Goal: Check status: Check status

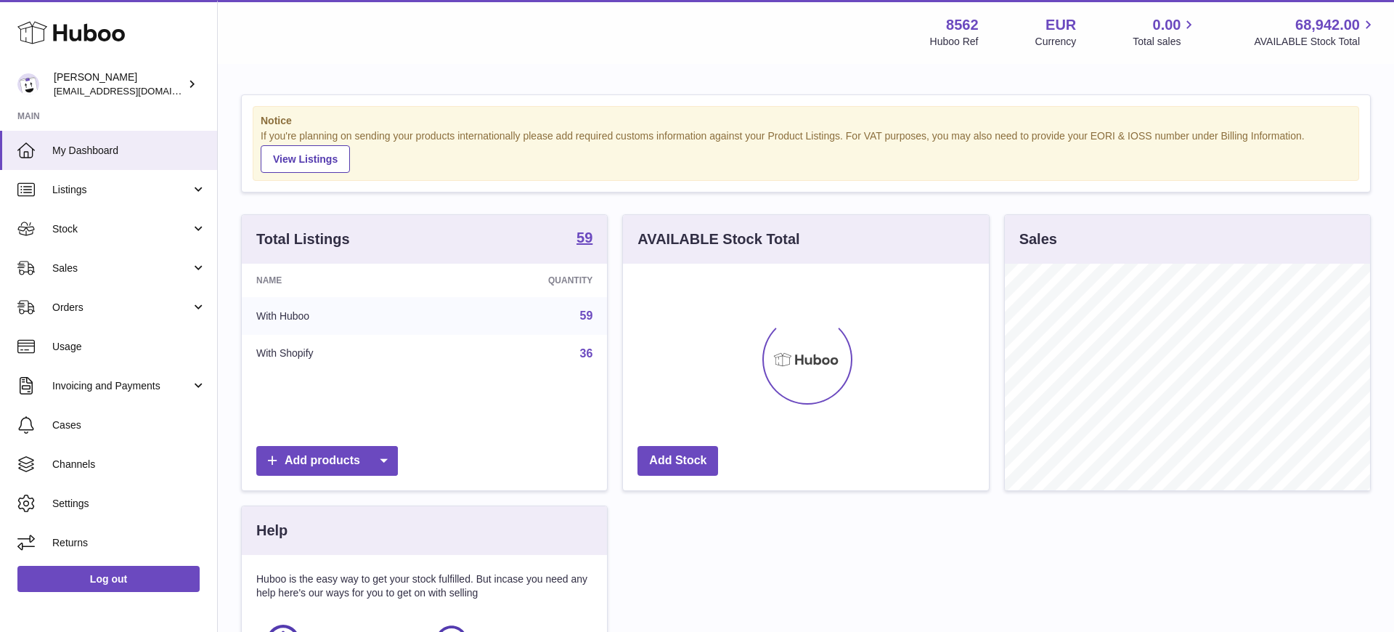
scroll to position [226, 366]
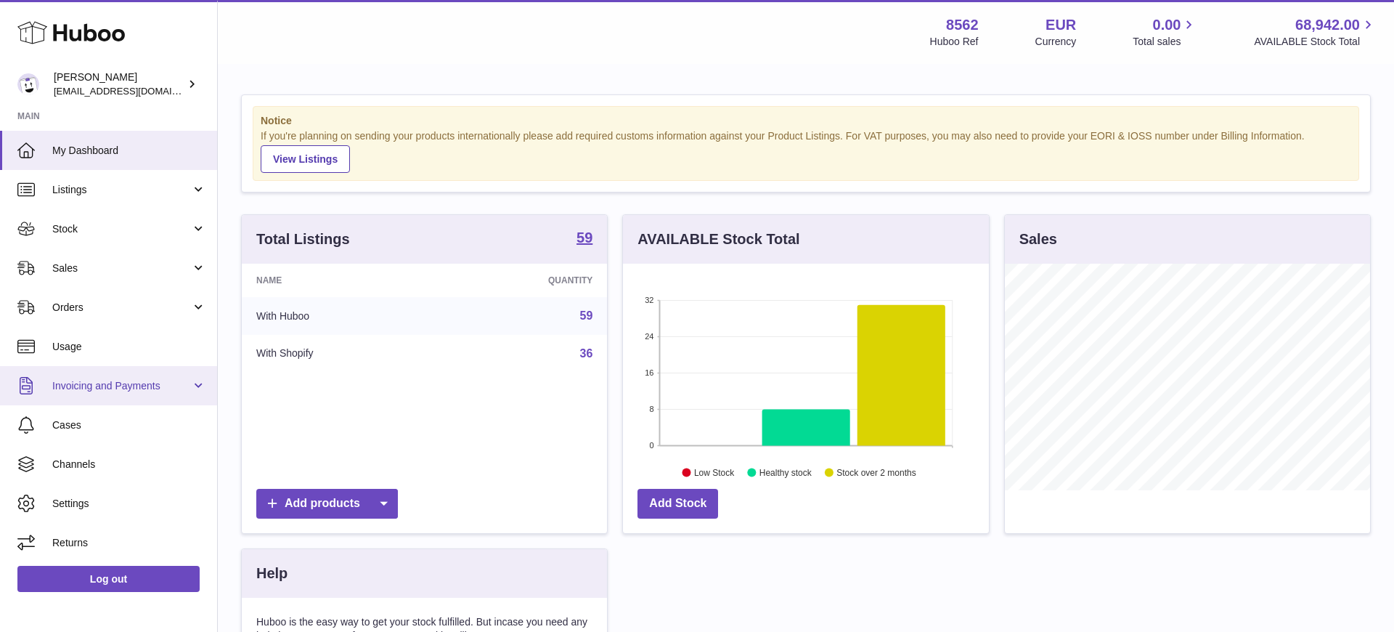
click at [144, 392] on span "Invoicing and Payments" at bounding box center [121, 386] width 139 height 14
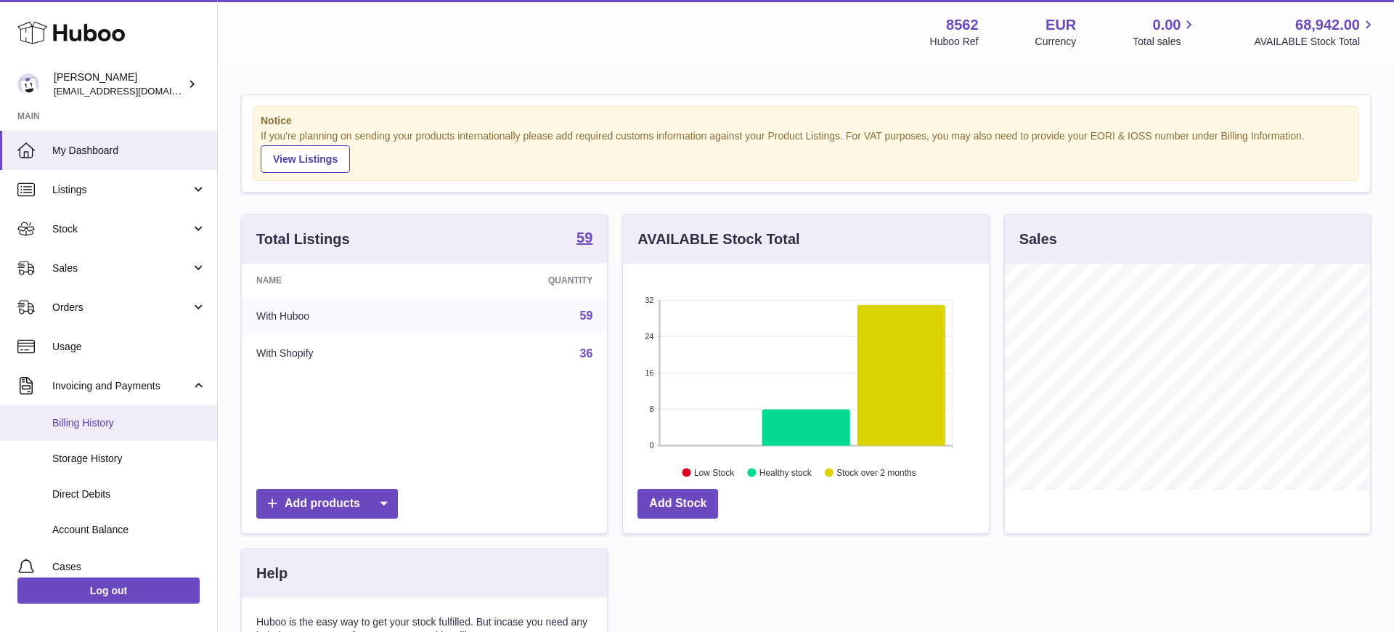
scroll to position [65, 0]
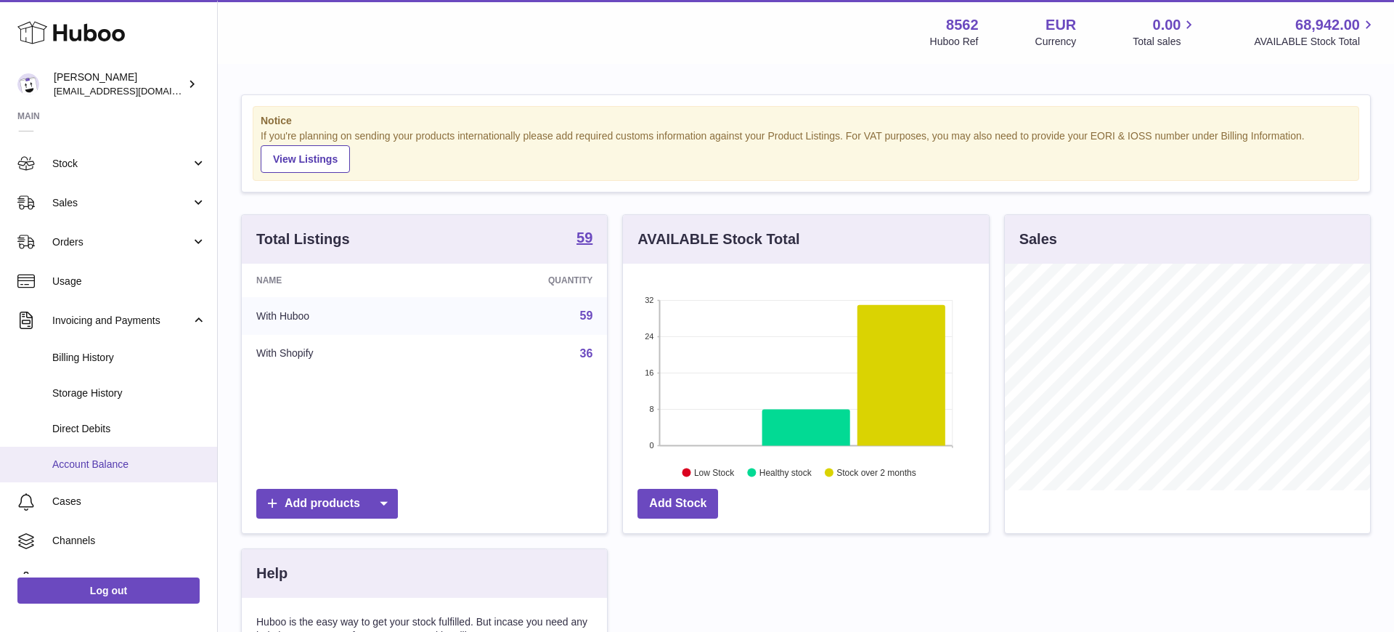
click at [122, 469] on span "Account Balance" at bounding box center [129, 464] width 154 height 14
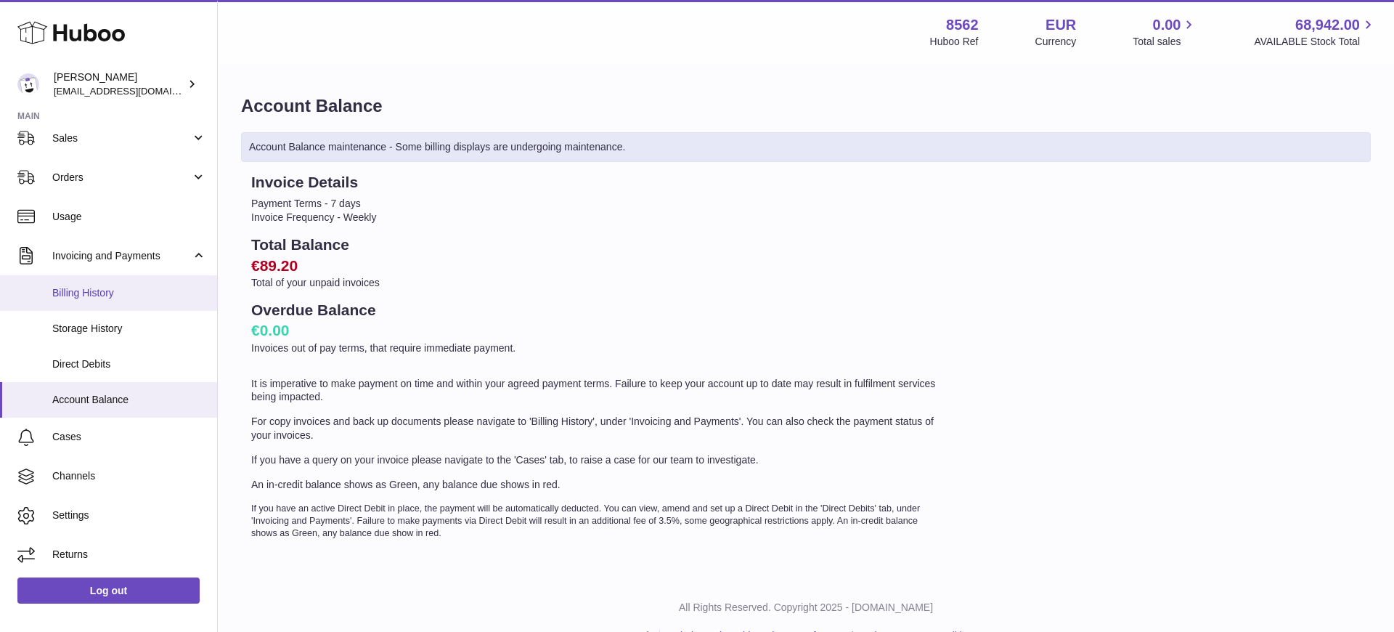
scroll to position [131, 0]
click at [139, 288] on span "Billing History" at bounding box center [129, 292] width 154 height 14
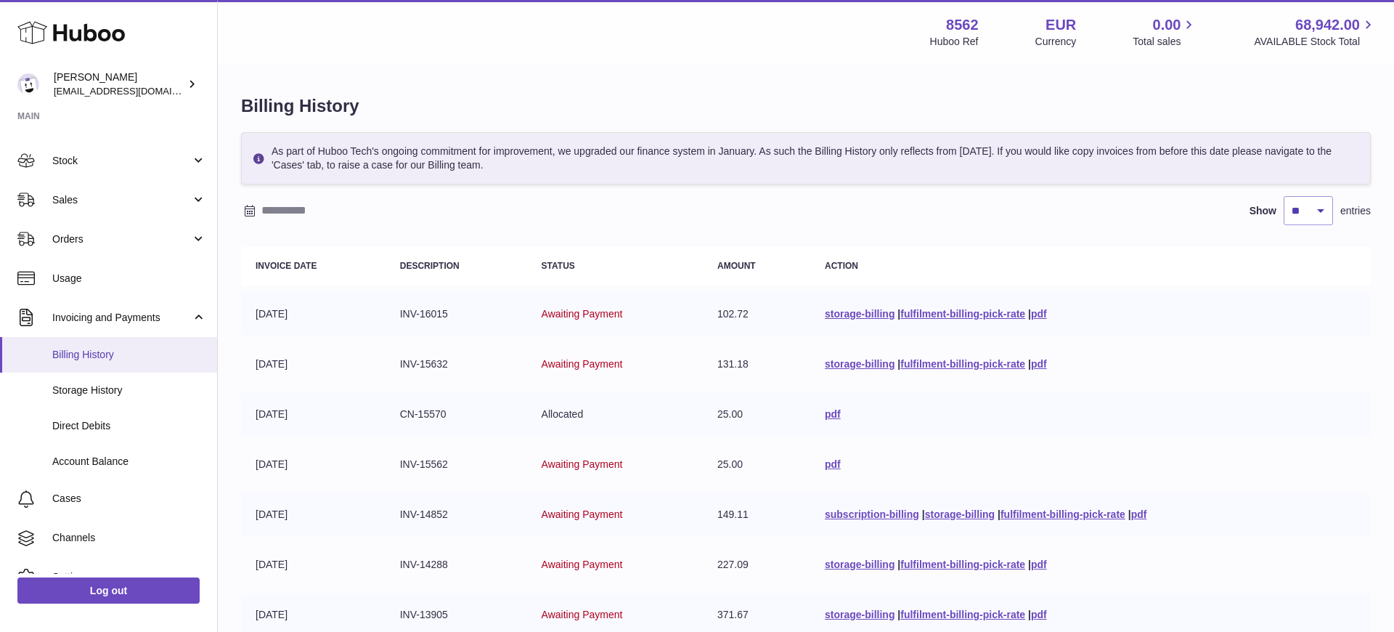
scroll to position [65, 0]
click at [94, 387] on span "Storage History" at bounding box center [129, 393] width 154 height 14
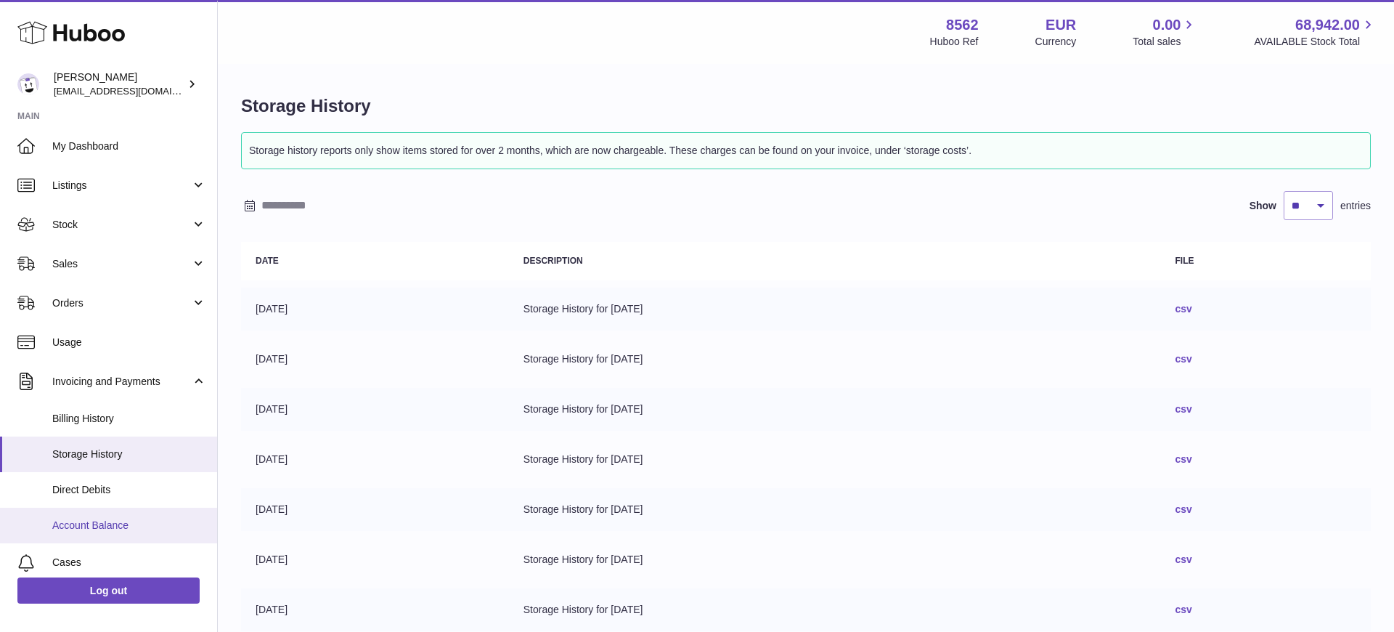
scroll to position [8, 0]
click at [113, 521] on span "Account Balance" at bounding box center [129, 522] width 154 height 14
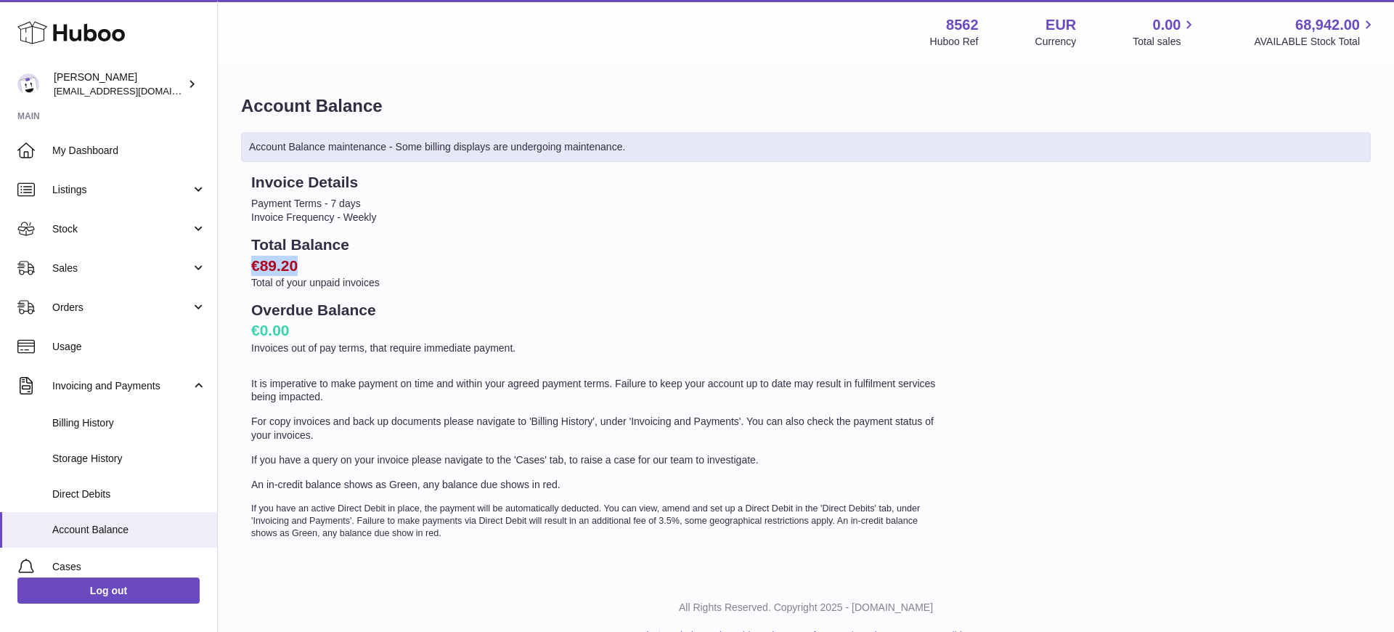
drag, startPoint x: 256, startPoint y: 266, endPoint x: 314, endPoint y: 266, distance: 58.1
click at [314, 266] on h2 "€89.20" at bounding box center [596, 266] width 691 height 20
click at [455, 259] on h2 "€89.20" at bounding box center [596, 266] width 691 height 20
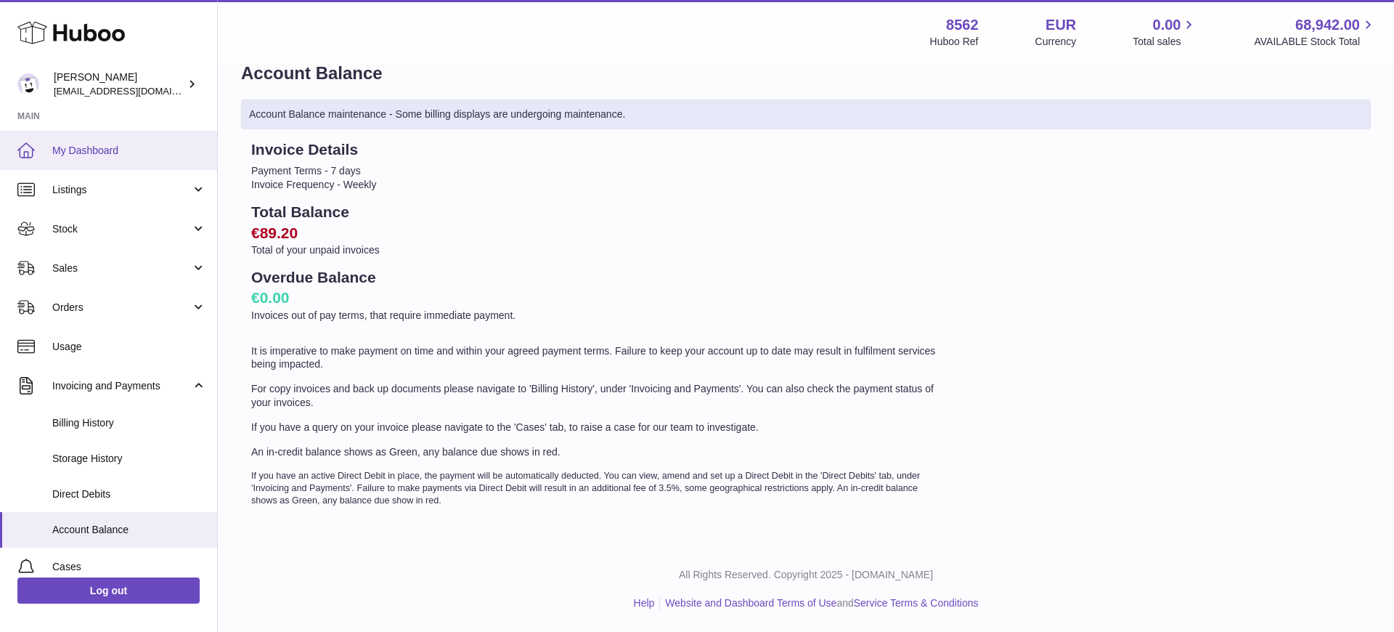
click at [73, 150] on span "My Dashboard" at bounding box center [129, 151] width 154 height 14
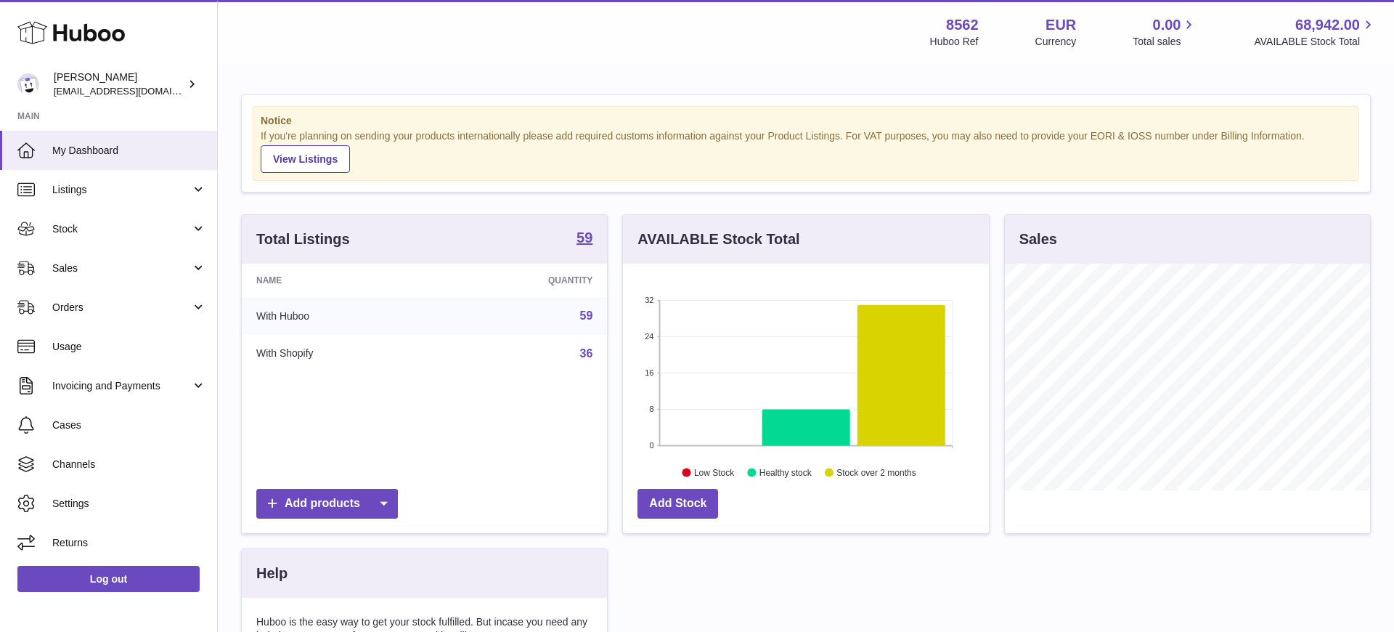
scroll to position [226, 366]
